Goal: Task Accomplishment & Management: Complete application form

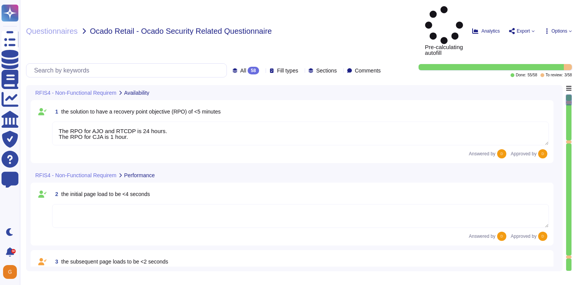
type textarea "The RPO for AJO and RTCDP is 24 hours. The RPO for CJA is 1 hour."
type textarea "Adobe will integrate with any [PERSON_NAME] 2.0 compliant identity provider (Id…"
type textarea "Loremips dolo sitame con adip elitse do eiusmodte incididuntu labor et Dolor Ma…"
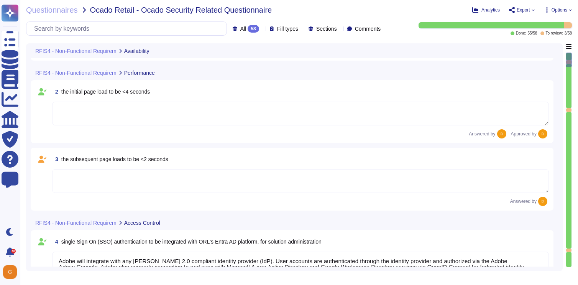
type textarea "All data in transit between Experience Platform and any external component, inc…"
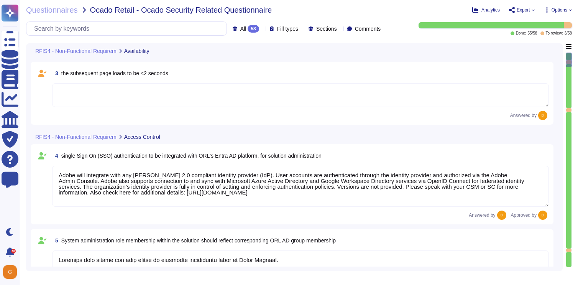
scroll to position [362, 0]
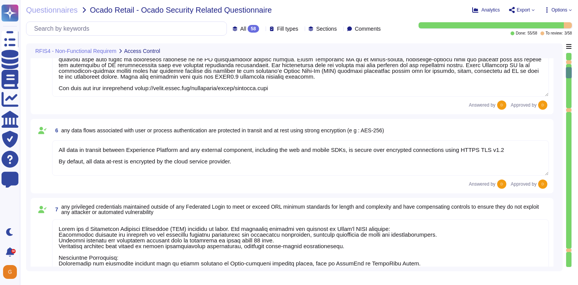
type textarea "Adobe has a Privileged Identity Management (PIM) solution in place. The followi…"
type textarea "Please see above response, as it addresses also this question."
type textarea "Yes. This is covered in our threat modelling and security reviews, which are pa…"
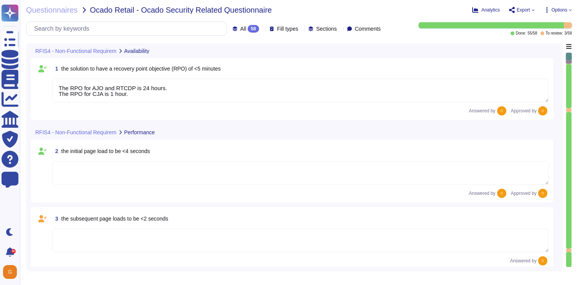
type textarea "The RPO for AJO and RTCDP is 24 hours. The RPO for CJA is 1 hour."
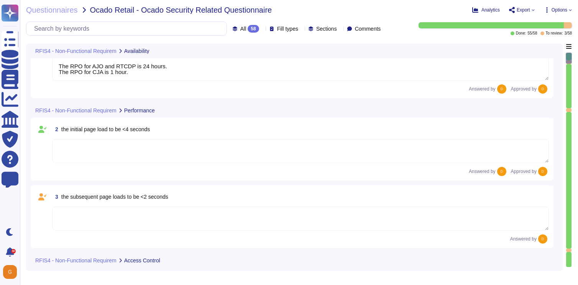
scroll to position [24, 0]
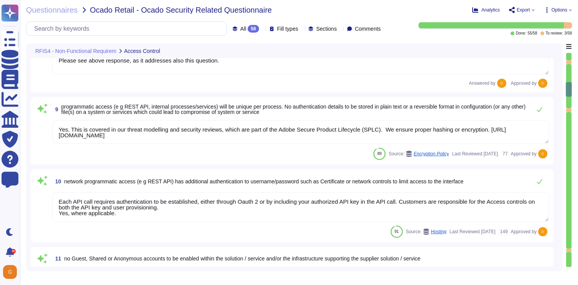
type textarea "Please see above response, as it addresses also this question."
type textarea "Yes. This is covered in our threat modelling and security reviews, which are pa…"
type textarea "Each API call requires authentication to be established, either through Oauth 2…"
type textarea "Adobe restricts the use of shared and group authentication credentials. Authent…"
type textarea "The customer provisions and manages all application-level users/permissions."
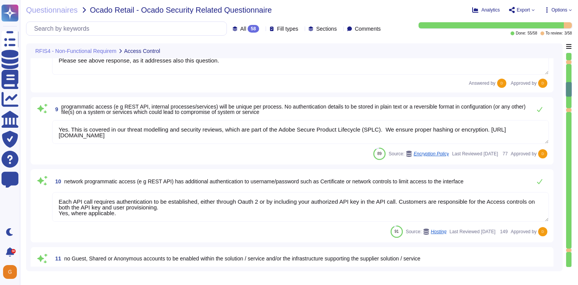
type textarea "Adobe uses Splunk for its SIEM. For some offerings, customer can retrieve appli…"
type textarea "Audit logs are stored and retained centrally at Adobe. A Security Incident and …"
type textarea "Adobe retains access logs for Adobe office’s and owned locations for 1 year. Lo…"
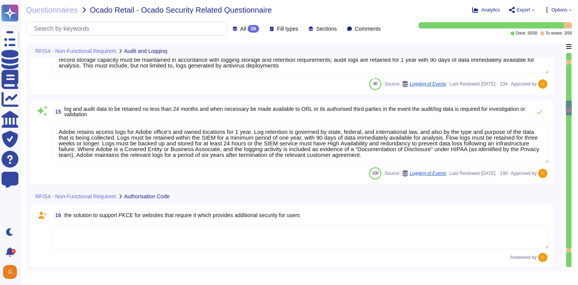
type textarea "All data at-rest is encrypted by the cloud service provider. All data in transi…"
type textarea "Valid certificates must be used, that were signed by a certificate authority (C…"
type textarea "Lo ipsumdolo sita CON 07350, Adipi'e Seddoeiusmo Temporin Utlabo etdolore mag a…"
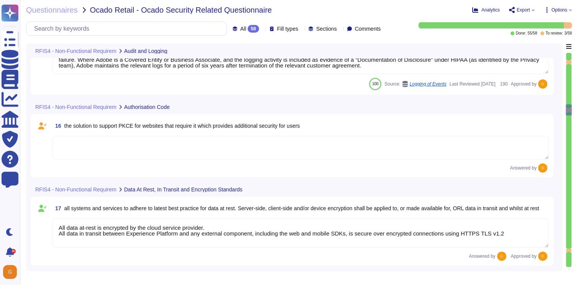
scroll to position [1202, 0]
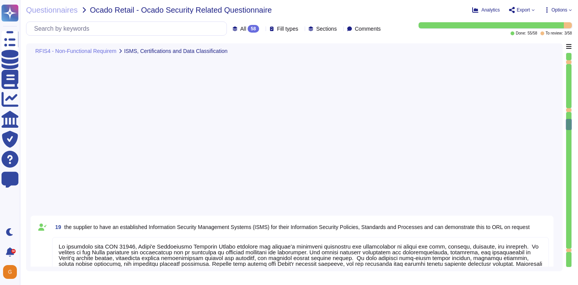
type textarea "Data Classification and Handling Standard: The Data Classification and Handling…"
type textarea "Lorem ipsumdol sitametco ad elitsedd e tempori utlabore etdolorem aliquaen ad m…"
type textarea "Background checks are not performed as part of the third-party risk management …"
type textarea "As a foundation, every employee must complete annual mandatory security awarene…"
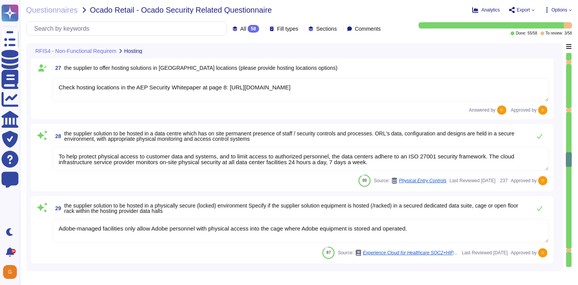
type textarea "Check hosting locations in the AEP Security Whitepaper at page 8: [URL][DOMAIN_…"
type textarea "To help protect physical access to customer data and systems, and to limit acce…"
type textarea "Adobe-managed facilities only allow Adobe personnel with physical access into t…"
type textarea "To help protect physical access to customer data and systems, and to limit acce…"
type textarea "Lore ipsu dolo sit ame co Adipi-elitseddoe temporin utla et doloremagn al enima…"
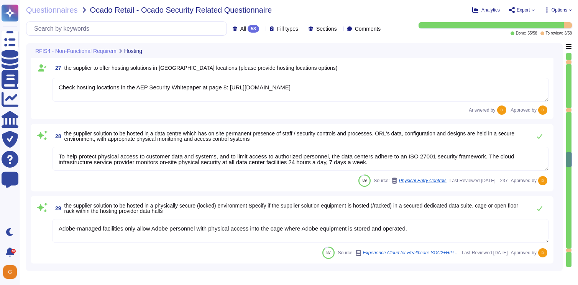
type textarea "Physical access provisioning to an Adobe data center or data room requires mana…"
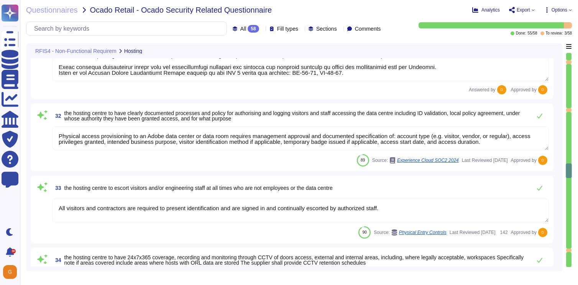
type textarea "All visitors and contractors are required to present identification and are sig…"
type textarea "All data centers use closed-circuit video surveillance at all interior and exte…"
type textarea "Any visitor or guest needs pre-approval (via [PERSON_NAME] portal) from respect…"
type textarea "To better protect our customers’ data from the physical layer up, we’ve impleme…"
type textarea "Only organization owned equipment are permitted to connect from internal networ…"
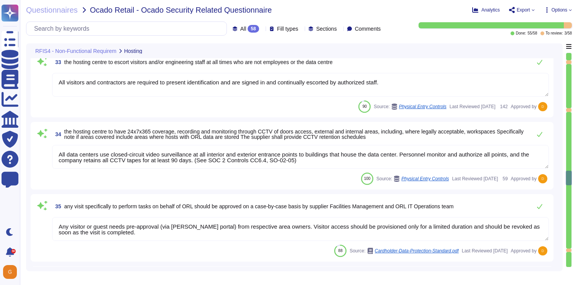
type textarea "Adobe has a Wireless Network Management Standard which covers protecting wirele…"
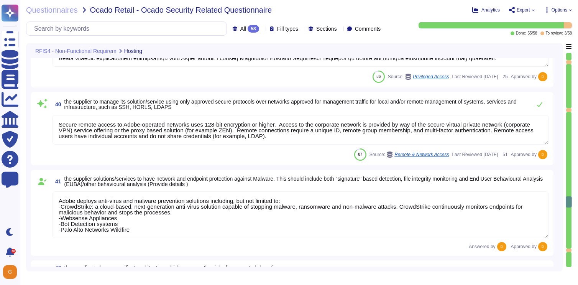
type textarea "Adobe has a Privileged Identity Management (PIM) solution in place. The followi…"
type textarea "Secure remote access to Adobe-operated networks uses 128-bit encryption or high…"
type textarea "Adobe deploys anti-virus and malware prevention solutions including, but not li…"
type textarea "Adobe designs and builds its cloud-based offerings with a focus on high-availab…"
type textarea "Adobe employs a defense-in-depth strategy for Denial-of-Service (DoS) and Distr…"
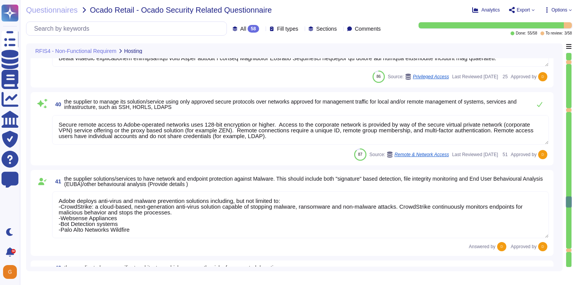
type textarea "Adobe does not implement Web Application Firewalls on most of its solutions. Ad…"
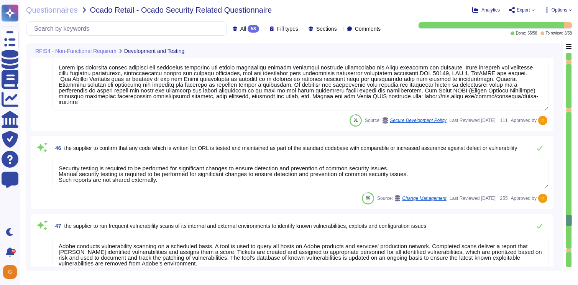
type textarea "Adobe has developed formal policies and standards governing the change manageme…"
type textarea "Security testing is required to be performed for significant changes to ensure …"
type textarea "Adobe conducts vulnerability scanning on a scheduled basis. A tool is used to q…"
type textarea "Adobe approves and engages with leading third-party security firms to perform p…"
type textarea "Please refer to the Adobe Trust Center and the Security Testing Reports for the…"
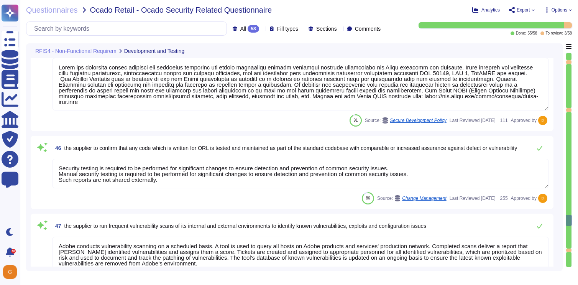
type textarea "Adobe has robust controls in place to prevent unauthorized access to tenant app…"
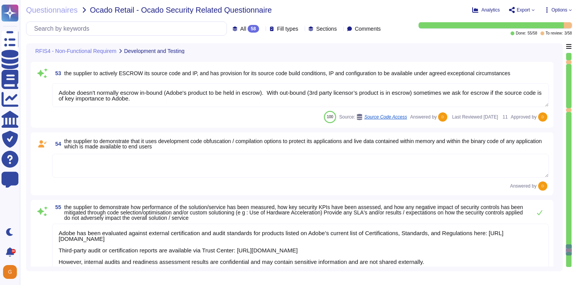
type textarea "At Adobe, we have a robust Secure Product Lifecycle (SPLC) Process that include…"
type textarea "All components and code produced by third parties, including open source librar…"
type textarea "Adobe doesn't normally escrow in-bound (Adobe's product to be held in escrow). …"
type textarea "Adobe has been evaluated against external certification and audit standards for…"
type textarea "Production environments are physically and logically segregated from non-produc…"
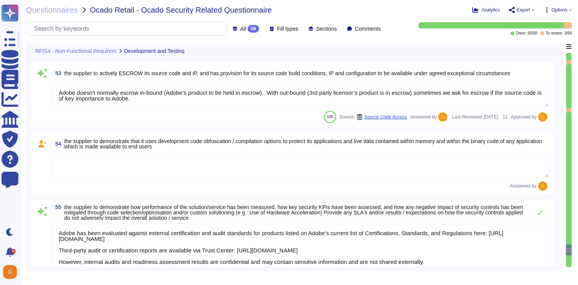
type textarea "Availability metrics and SLA related information are defined within the SLA agr…"
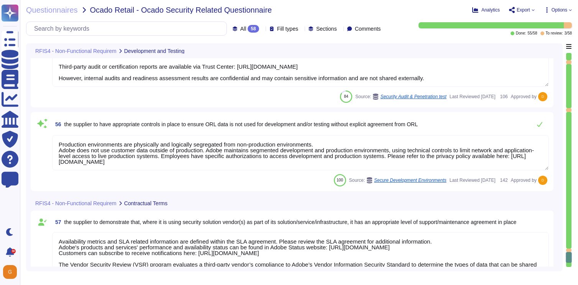
type textarea "Availability metrics and SLA related information are defined within the SLA agr…"
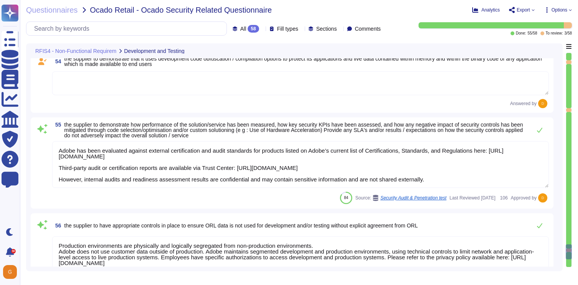
type textarea "All components and code produced by third parties, including open source librar…"
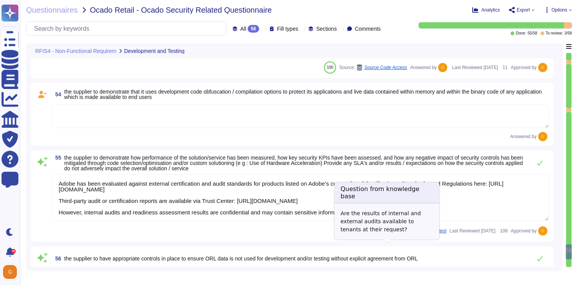
type textarea "At Adobe, we have a robust Secure Product Lifecycle (SPLC) Process that include…"
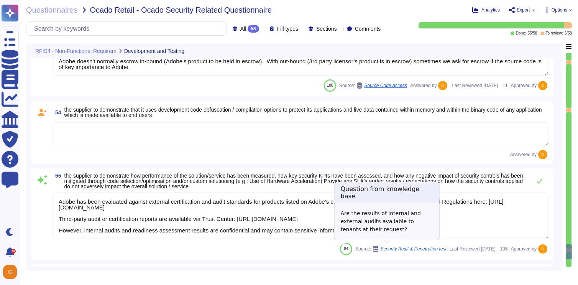
scroll to position [4426, 0]
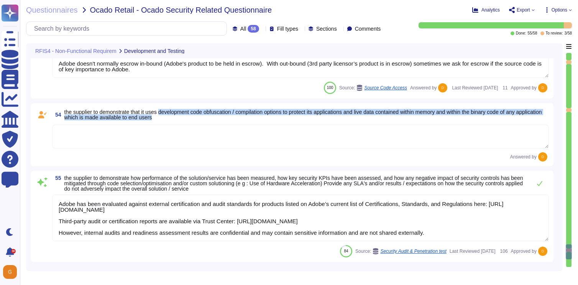
drag, startPoint x: 167, startPoint y: 112, endPoint x: 202, endPoint y: 118, distance: 35.5
click at [202, 118] on span "the supplier to demonstrate that it uses development code obfuscation / compila…" at bounding box center [306, 114] width 485 height 11
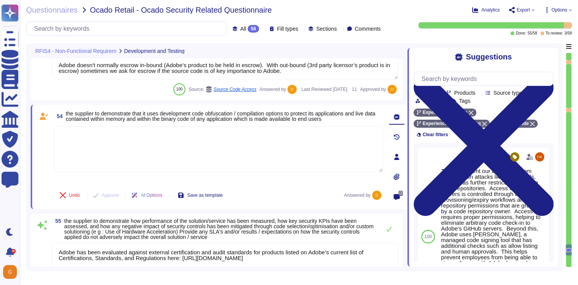
click at [154, 114] on span "the supplier to demonstrate that it uses development code obfuscation / compila…" at bounding box center [221, 116] width 310 height 12
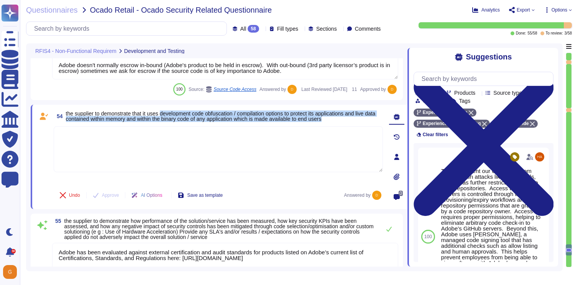
drag, startPoint x: 168, startPoint y: 114, endPoint x: 365, endPoint y: 121, distance: 196.4
click at [365, 121] on span "the supplier to demonstrate that it uses development code obfuscation / compila…" at bounding box center [224, 116] width 317 height 11
copy span "development code obfuscation / compilation options to protect its applications …"
